Goal: Task Accomplishment & Management: Use online tool/utility

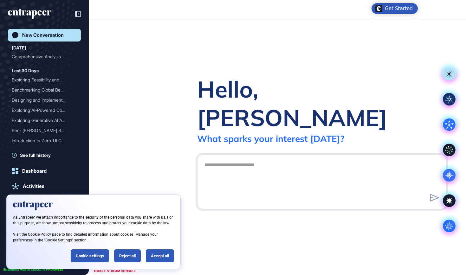
scroll to position [0, 0]
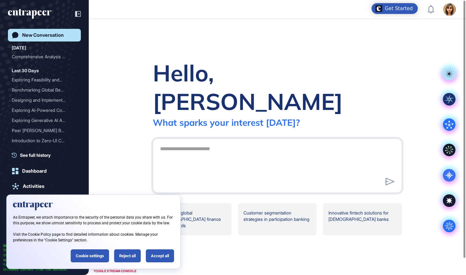
click at [36, 14] on icon "entrapeer-logo" at bounding box center [33, 14] width 5 height 9
click at [124, 254] on div "Reject all" at bounding box center [127, 256] width 27 height 13
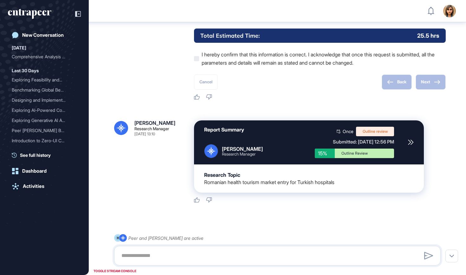
scroll to position [621, 0]
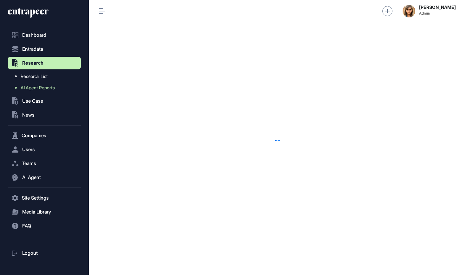
scroll to position [0, 0]
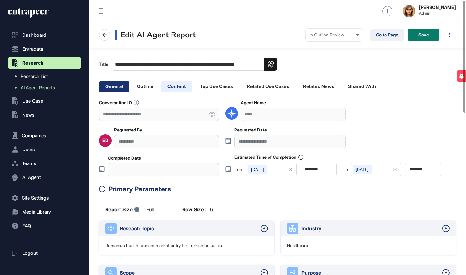
click at [170, 89] on li "Content" at bounding box center [176, 86] width 31 height 11
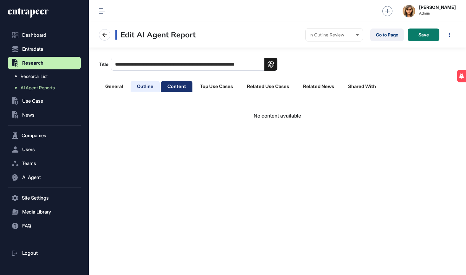
click at [155, 87] on li "Outline" at bounding box center [145, 86] width 29 height 11
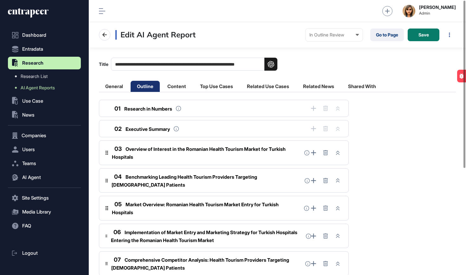
click at [194, 154] on div "03 Overview of Interest in the Romanian Health Tourism Market for Turkish Hospi…" at bounding box center [206, 153] width 189 height 16
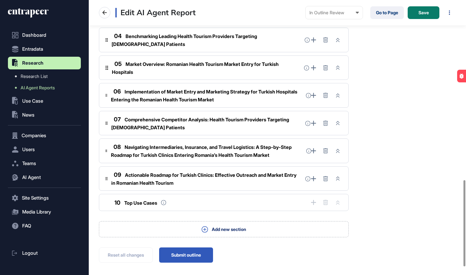
scroll to position [569, 0]
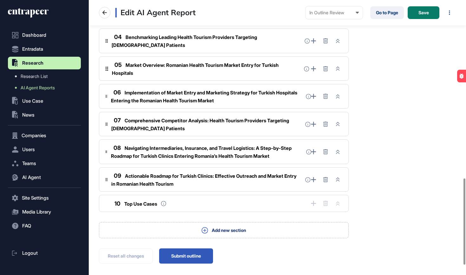
click at [204, 124] on div "07 Comprehensive Competitor Analysis: Health Tourism Providers Targeting Romani…" at bounding box center [206, 124] width 190 height 16
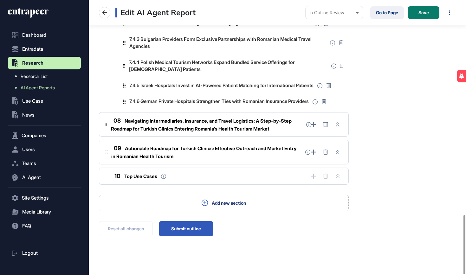
scroll to position [999, 0]
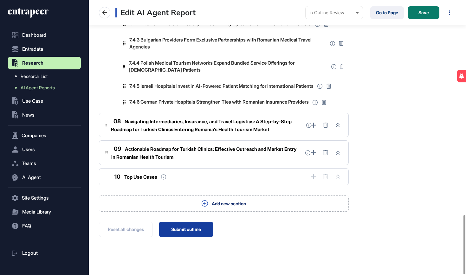
click at [188, 222] on button "Submit outline" at bounding box center [186, 229] width 54 height 15
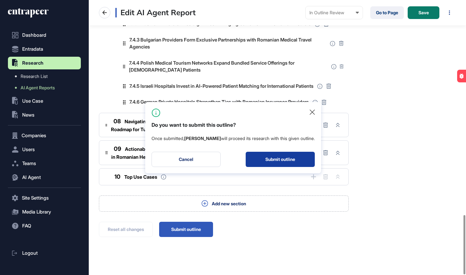
click at [277, 166] on button "Submit outline" at bounding box center [280, 159] width 69 height 15
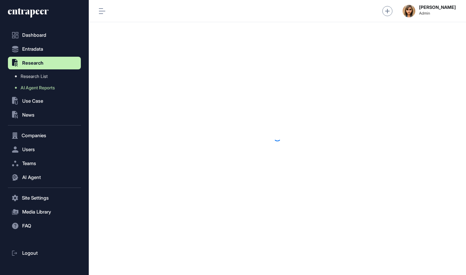
scroll to position [0, 0]
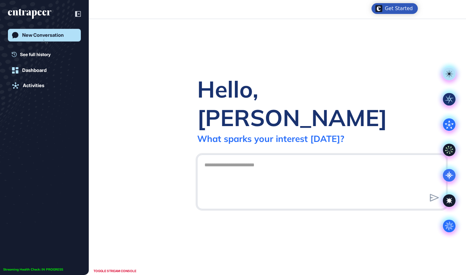
scroll to position [0, 0]
